Goal: Task Accomplishment & Management: Use online tool/utility

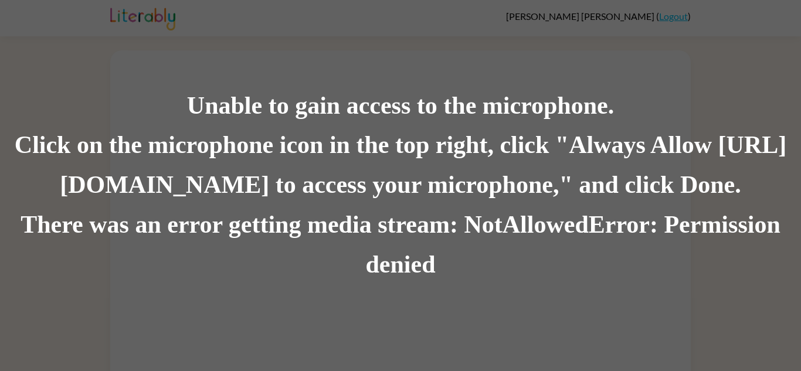
click at [473, 104] on div "Unable to gain access to the microphone." at bounding box center [400, 106] width 801 height 40
click at [590, 25] on div "Unable to gain access to the microphone. Click on the microphone icon in the to…" at bounding box center [400, 185] width 801 height 371
click at [759, 56] on div "Unable to gain access to the microphone. Click on the microphone icon in the to…" at bounding box center [400, 185] width 801 height 371
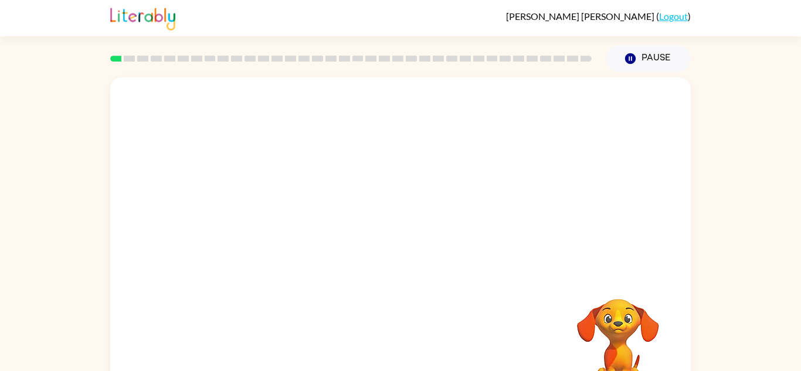
click at [677, 212] on div at bounding box center [400, 175] width 580 height 197
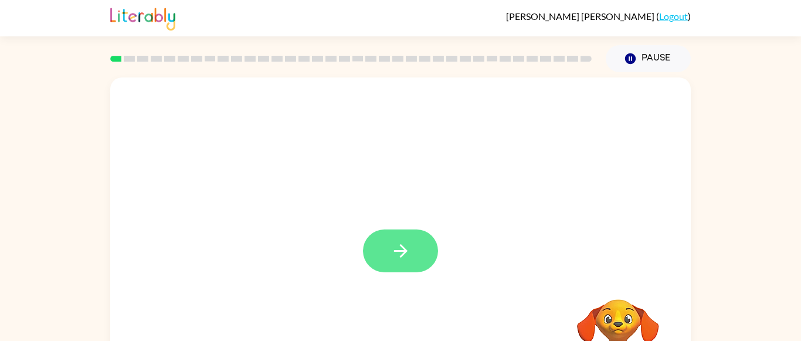
click at [402, 231] on button "button" at bounding box center [400, 250] width 75 height 43
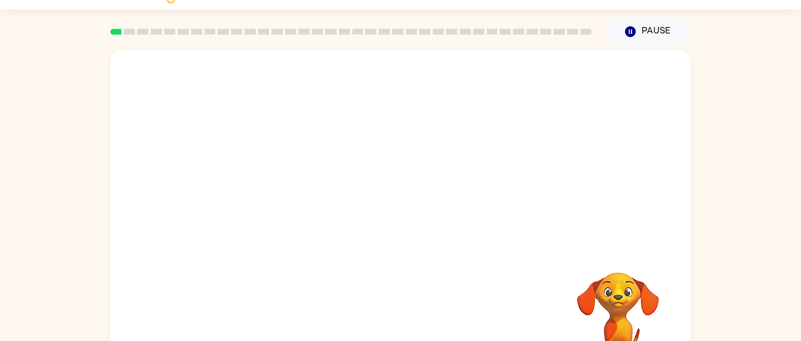
scroll to position [72, 0]
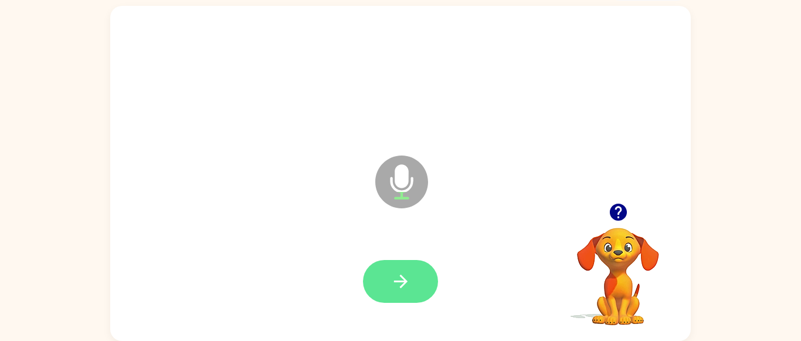
click at [413, 284] on button "button" at bounding box center [400, 281] width 75 height 43
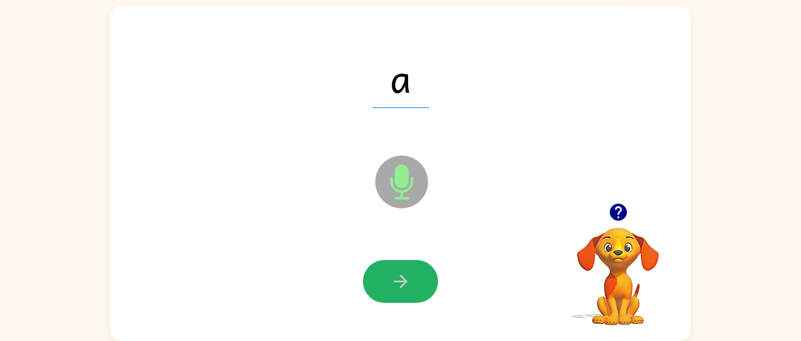
click at [413, 284] on button "button" at bounding box center [400, 281] width 75 height 43
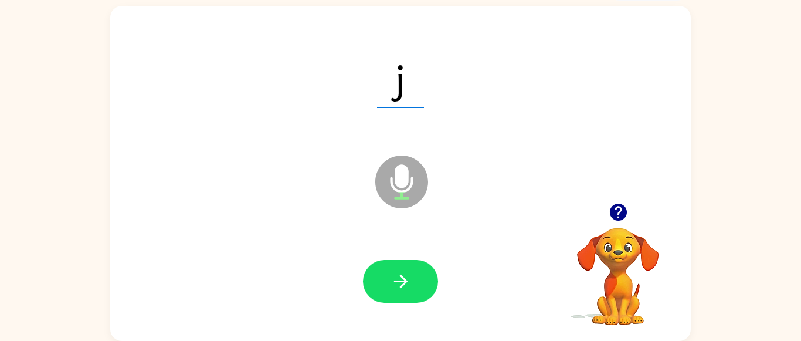
click at [413, 284] on button "button" at bounding box center [400, 281] width 75 height 43
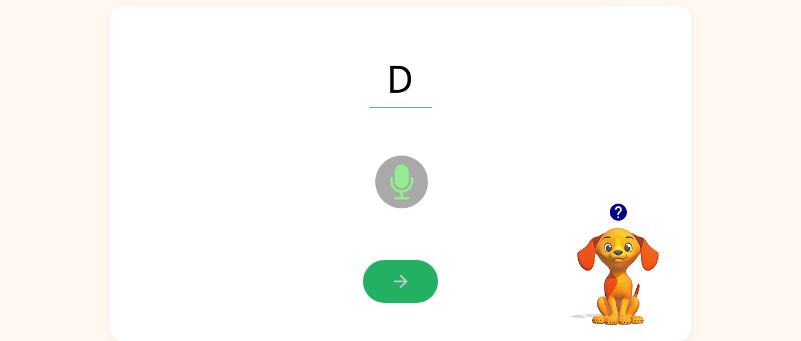
click at [413, 284] on button "button" at bounding box center [400, 281] width 75 height 43
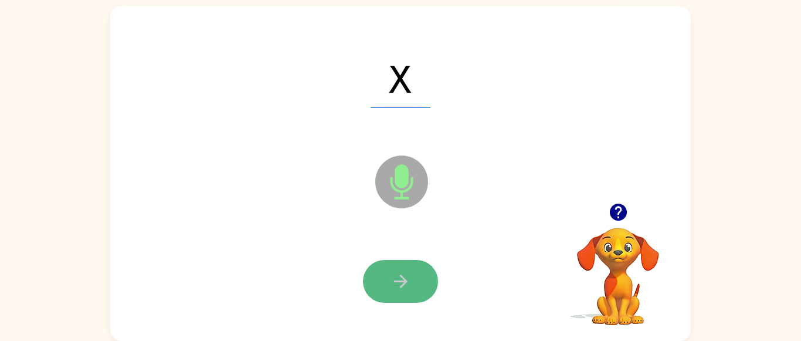
click at [413, 284] on button "button" at bounding box center [400, 281] width 75 height 43
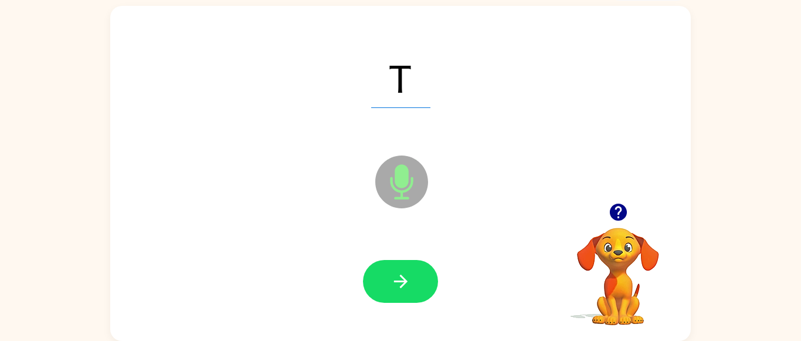
click at [413, 284] on button "button" at bounding box center [400, 281] width 75 height 43
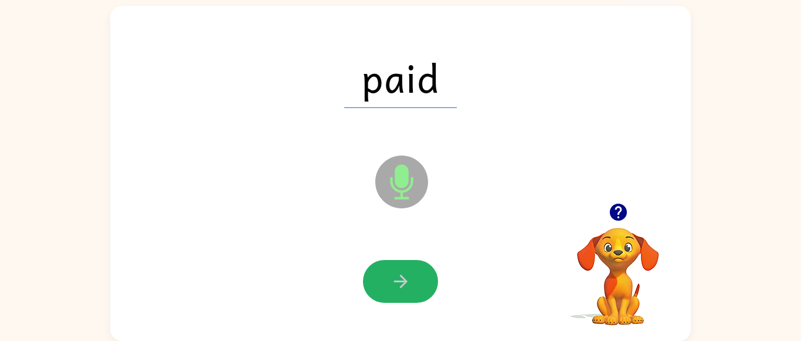
click at [413, 284] on button "button" at bounding box center [400, 281] width 75 height 43
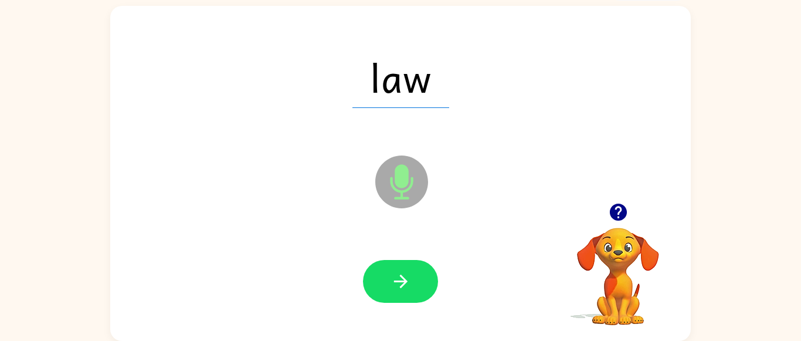
click at [411, 283] on button "button" at bounding box center [400, 281] width 75 height 43
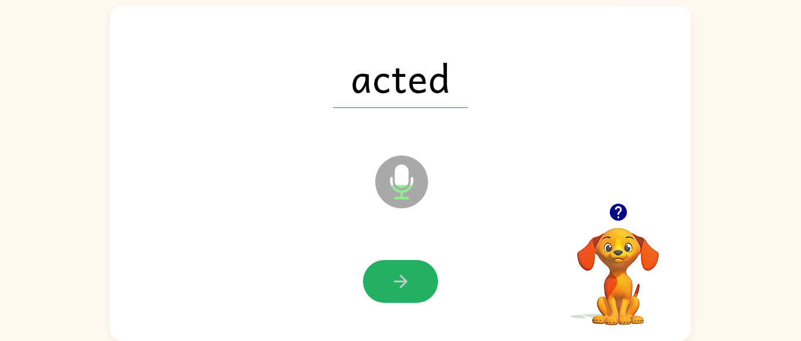
click at [411, 283] on button "button" at bounding box center [400, 281] width 75 height 43
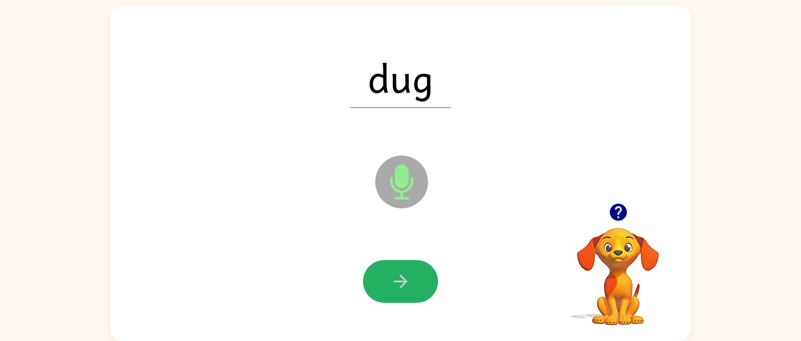
click at [411, 283] on button "button" at bounding box center [400, 281] width 75 height 43
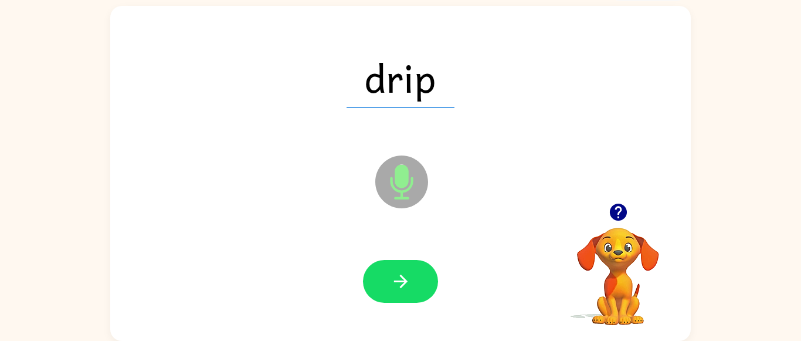
click at [411, 283] on button "button" at bounding box center [400, 281] width 75 height 43
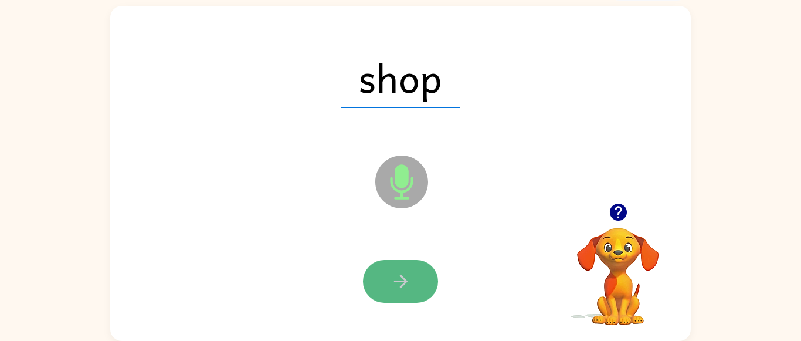
click at [415, 286] on button "button" at bounding box center [400, 281] width 75 height 43
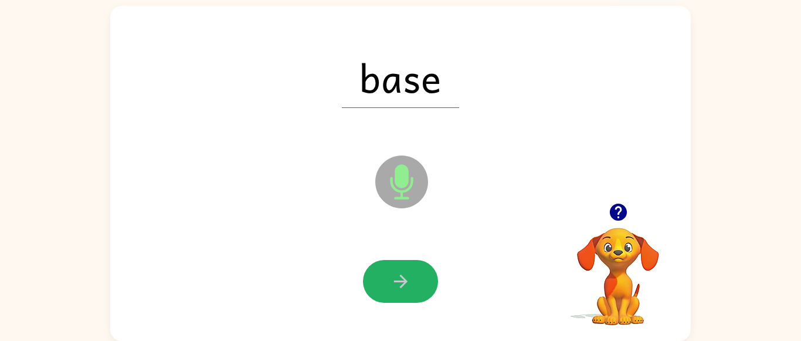
click at [415, 286] on button "button" at bounding box center [400, 281] width 75 height 43
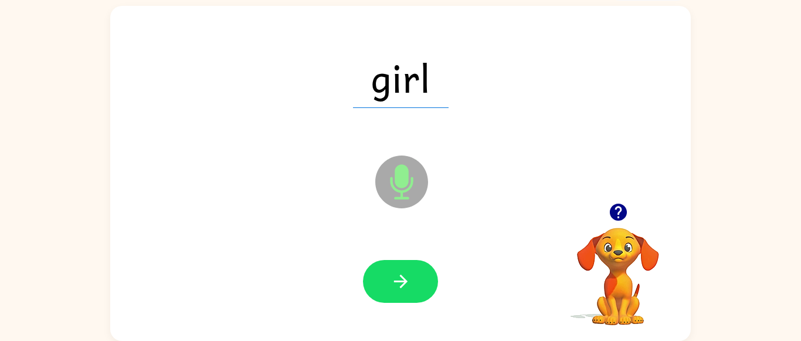
click at [415, 286] on button "button" at bounding box center [400, 281] width 75 height 43
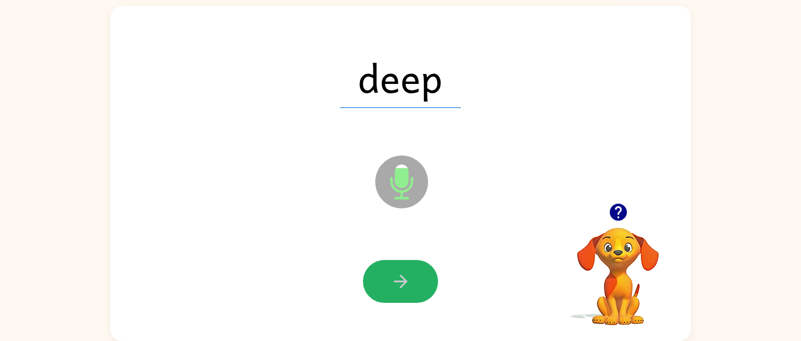
click at [415, 286] on button "button" at bounding box center [400, 281] width 75 height 43
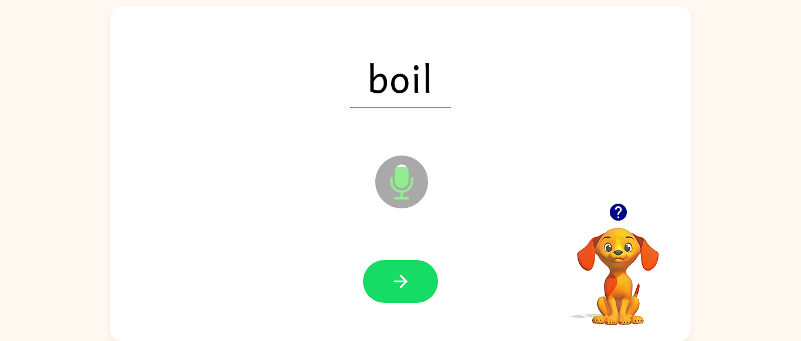
click at [415, 286] on button "button" at bounding box center [400, 281] width 75 height 43
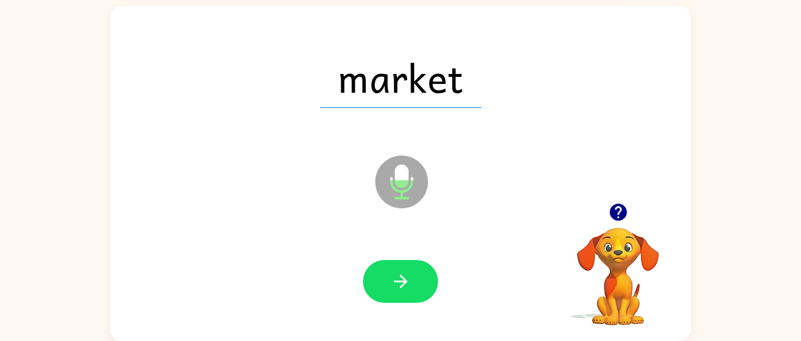
click at [415, 286] on button "button" at bounding box center [400, 281] width 75 height 43
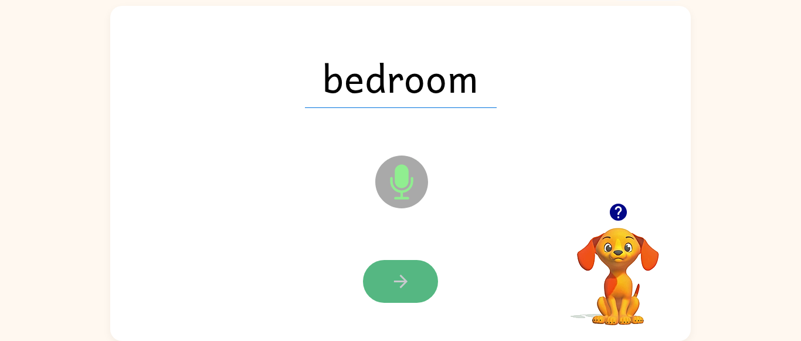
click at [414, 284] on button "button" at bounding box center [400, 281] width 75 height 43
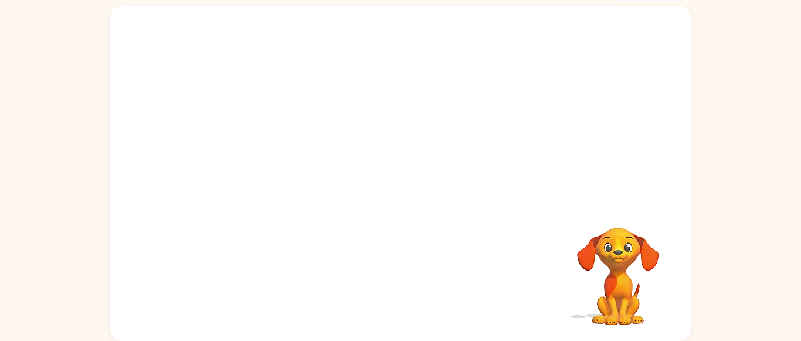
click at [588, 261] on video "Your browser must support playing .mp4 files to use Literably. Please try using…" at bounding box center [617, 267] width 117 height 117
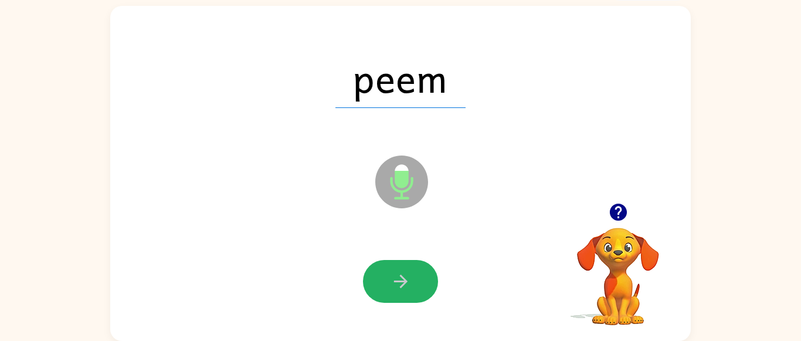
click at [395, 282] on icon "button" at bounding box center [400, 281] width 21 height 21
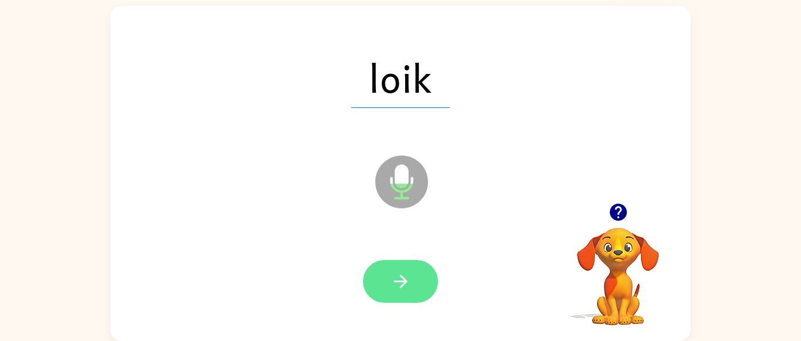
click at [401, 295] on button "button" at bounding box center [400, 281] width 75 height 43
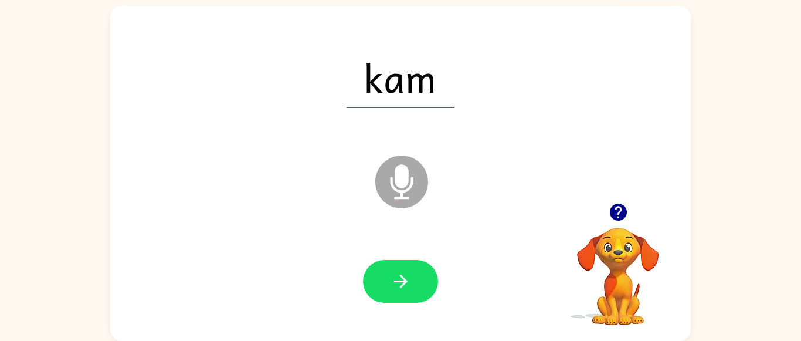
click at [401, 295] on button "button" at bounding box center [400, 281] width 75 height 43
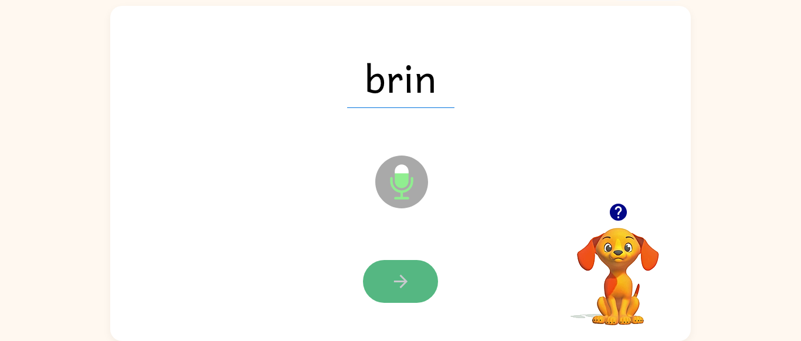
click at [401, 294] on button "button" at bounding box center [400, 281] width 75 height 43
click at [402, 295] on button "button" at bounding box center [400, 281] width 75 height 43
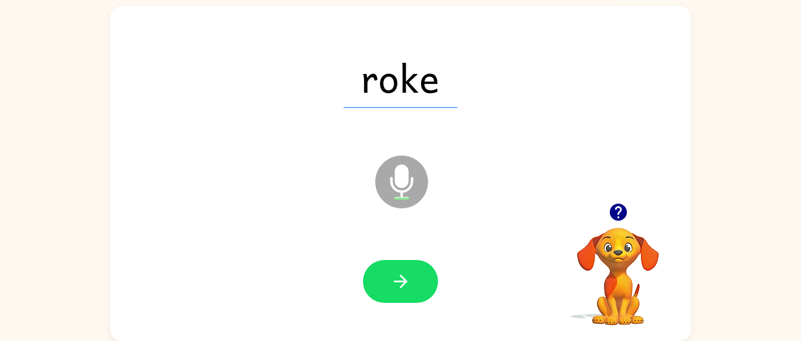
click at [402, 295] on button "button" at bounding box center [400, 281] width 75 height 43
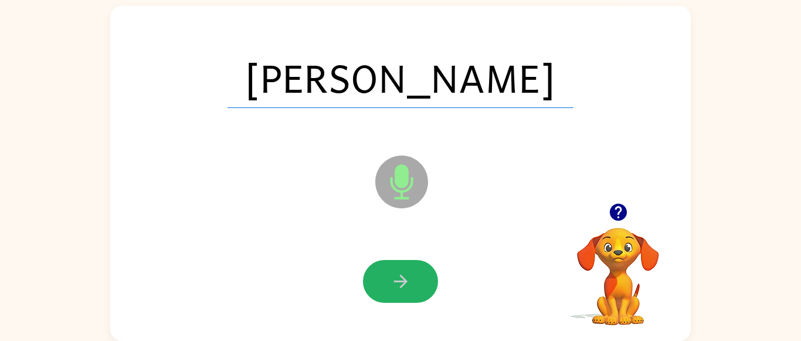
click at [402, 295] on button "button" at bounding box center [400, 281] width 75 height 43
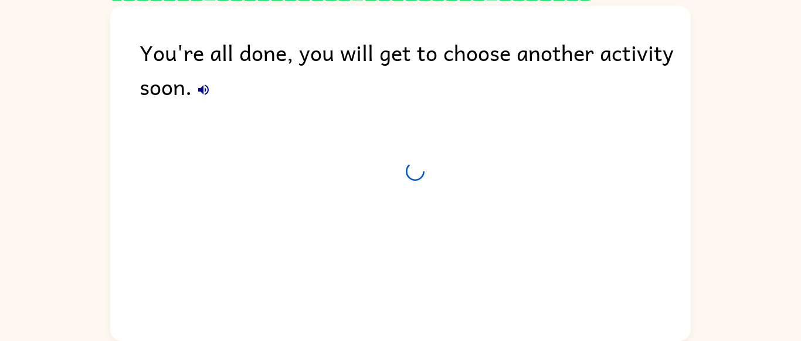
scroll to position [50, 0]
